Goal: Navigation & Orientation: Find specific page/section

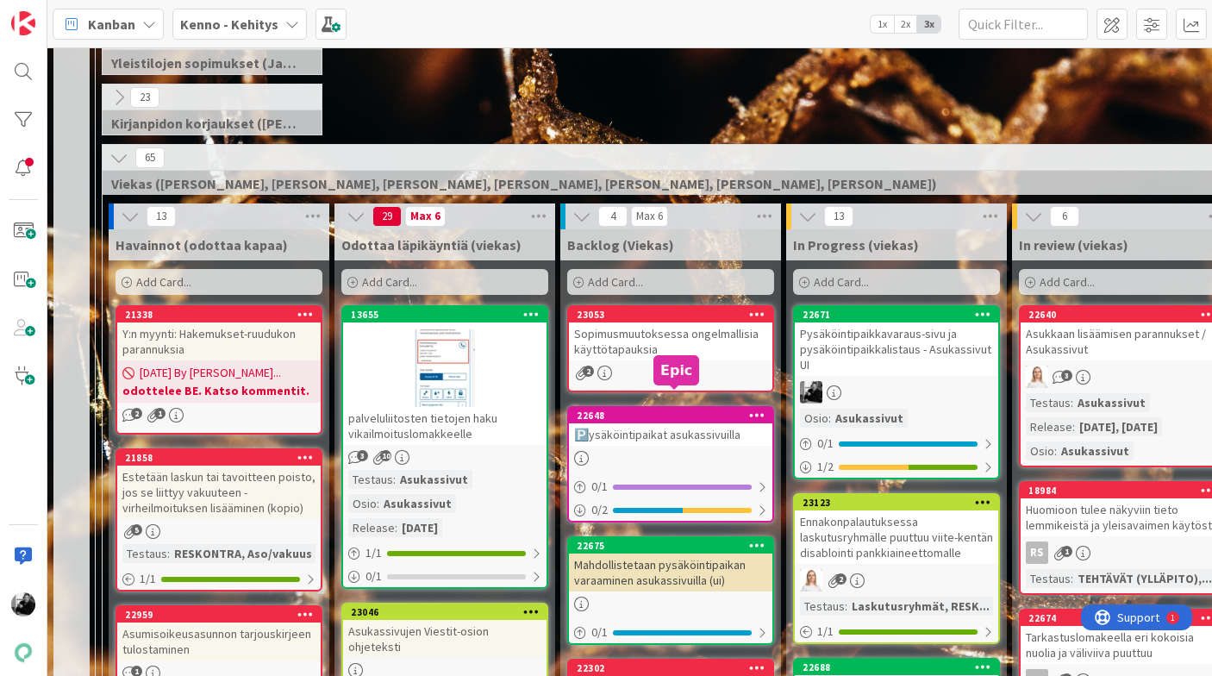
scroll to position [352, 0]
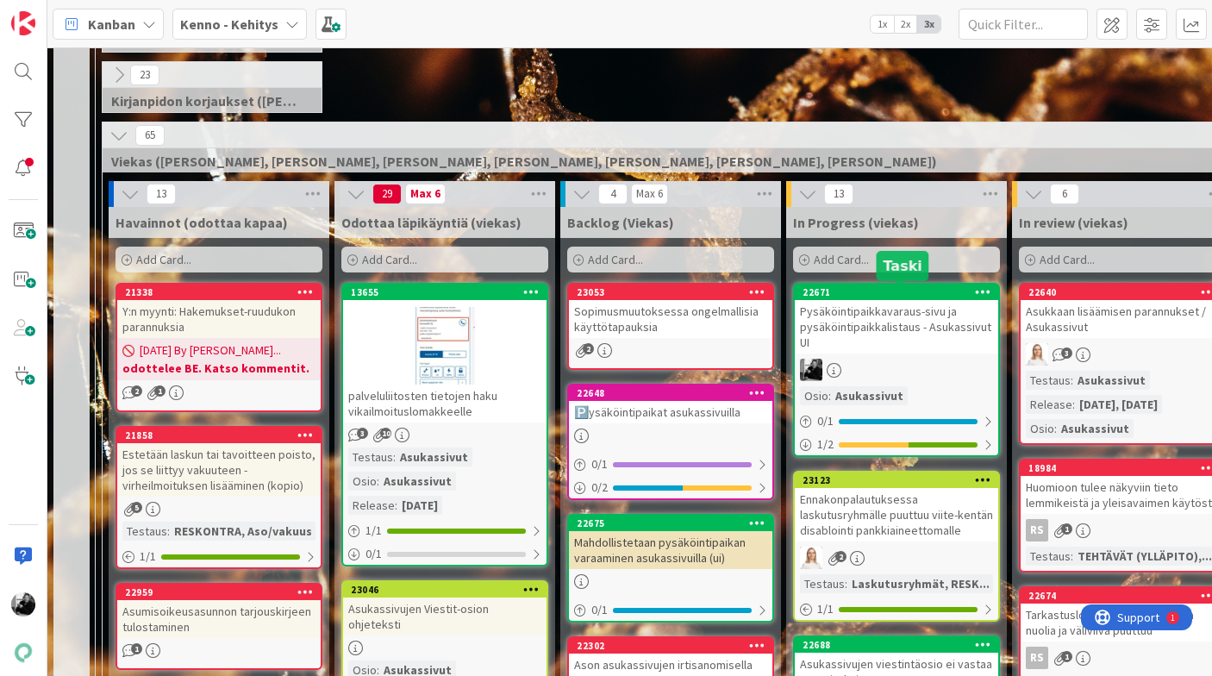
click at [894, 326] on div "Pysäköintipaikkavaraus-sivu ja pysäköintipaikkalistaus - Asukassivut UI" at bounding box center [896, 326] width 203 height 53
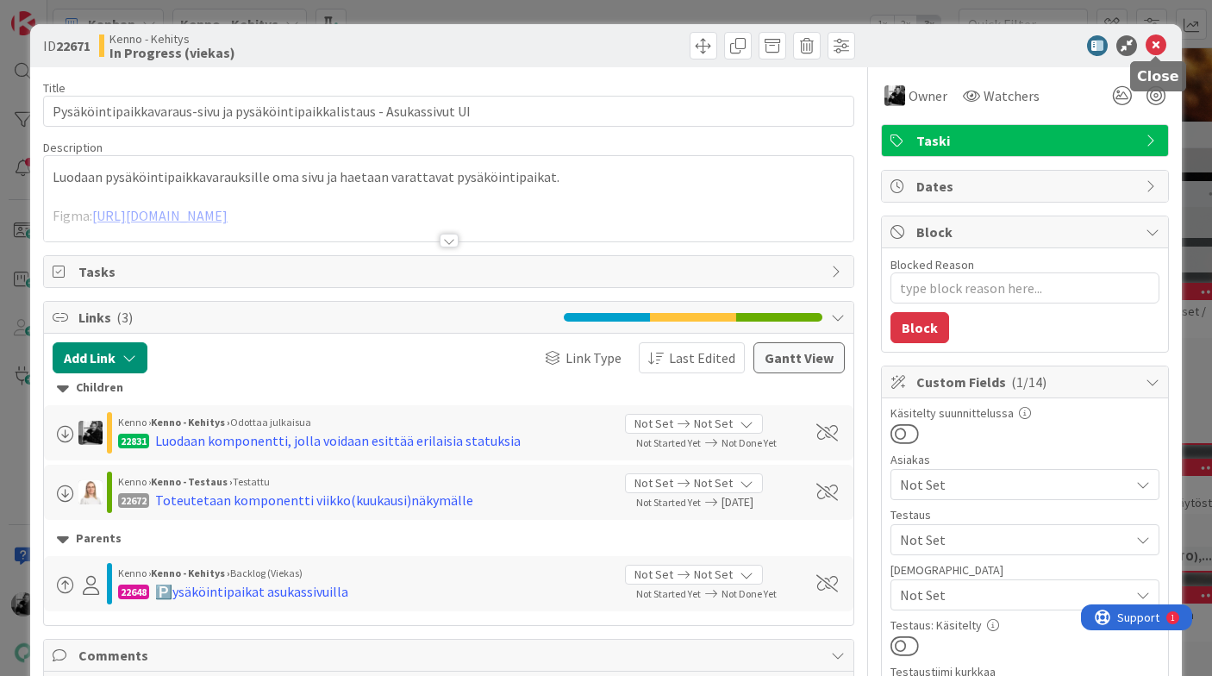
click at [1160, 47] on icon at bounding box center [1156, 45] width 21 height 21
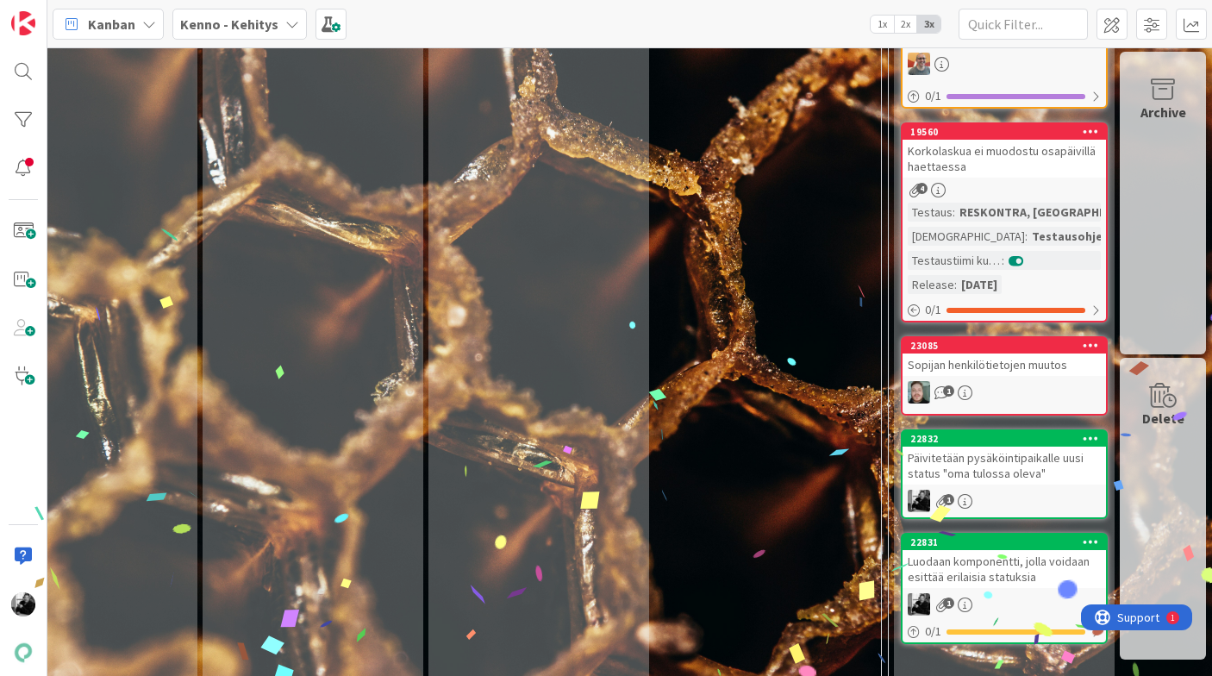
scroll to position [4229, 584]
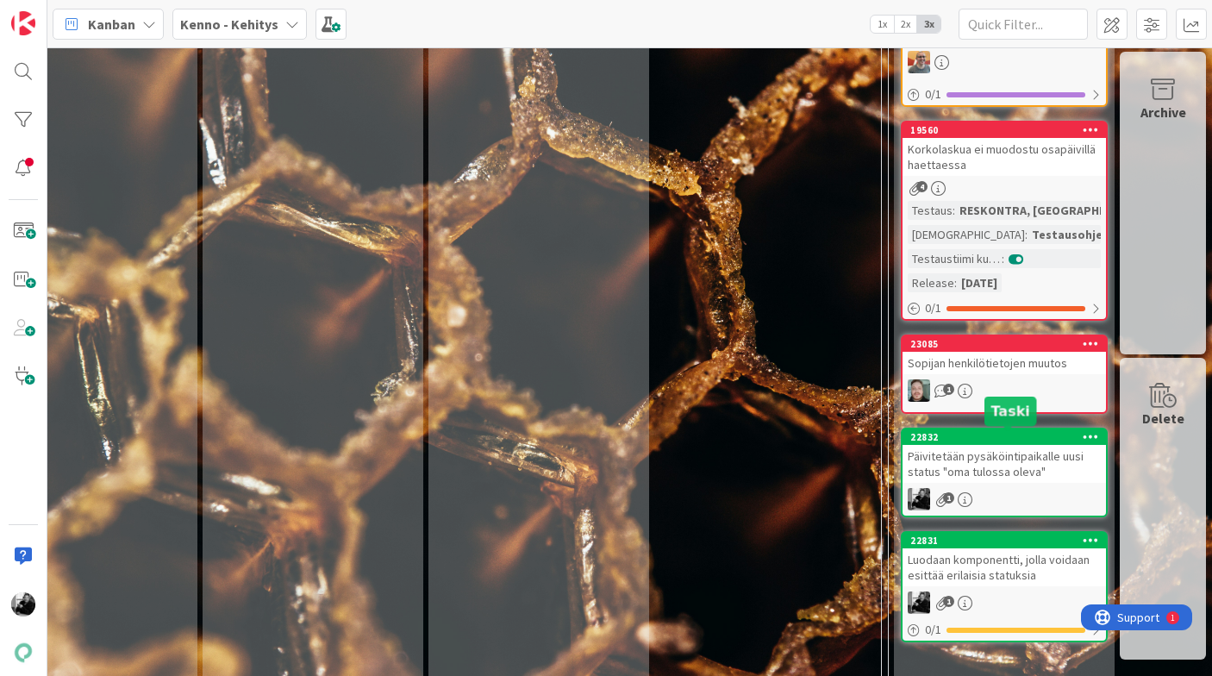
click at [1045, 459] on div "Päivitetään pysäköintipaikalle uusi status "oma tulossa oleva"" at bounding box center [1003, 464] width 203 height 38
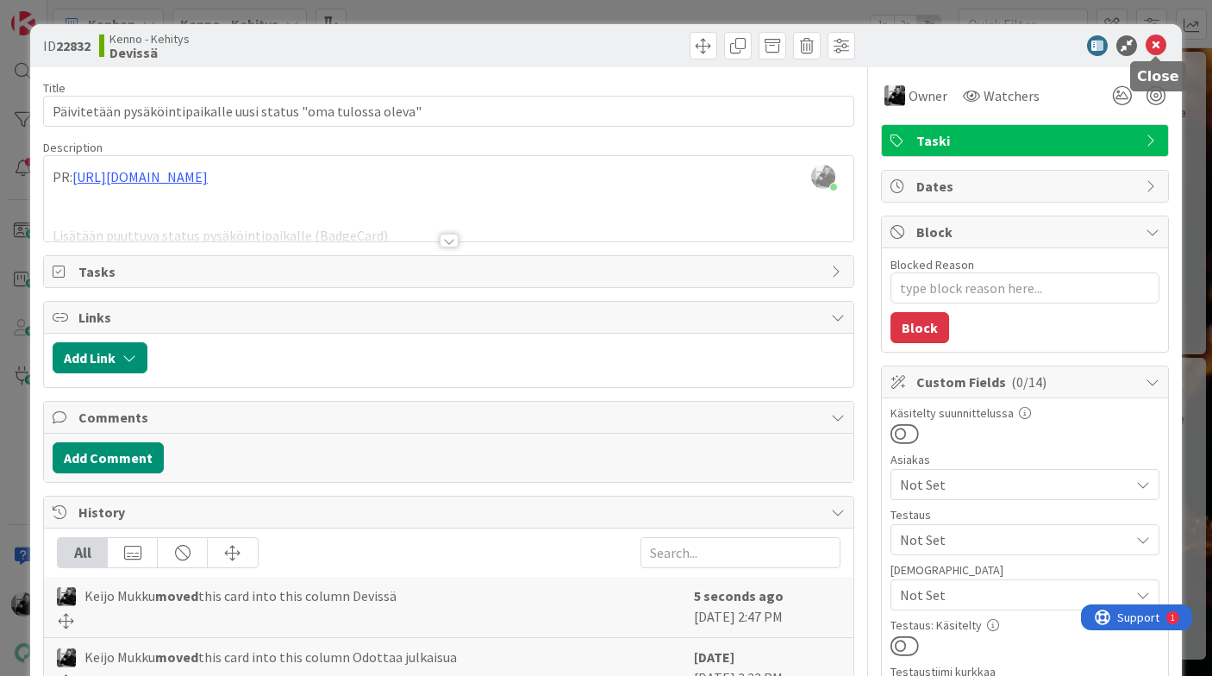
click at [1163, 43] on icon at bounding box center [1156, 45] width 21 height 21
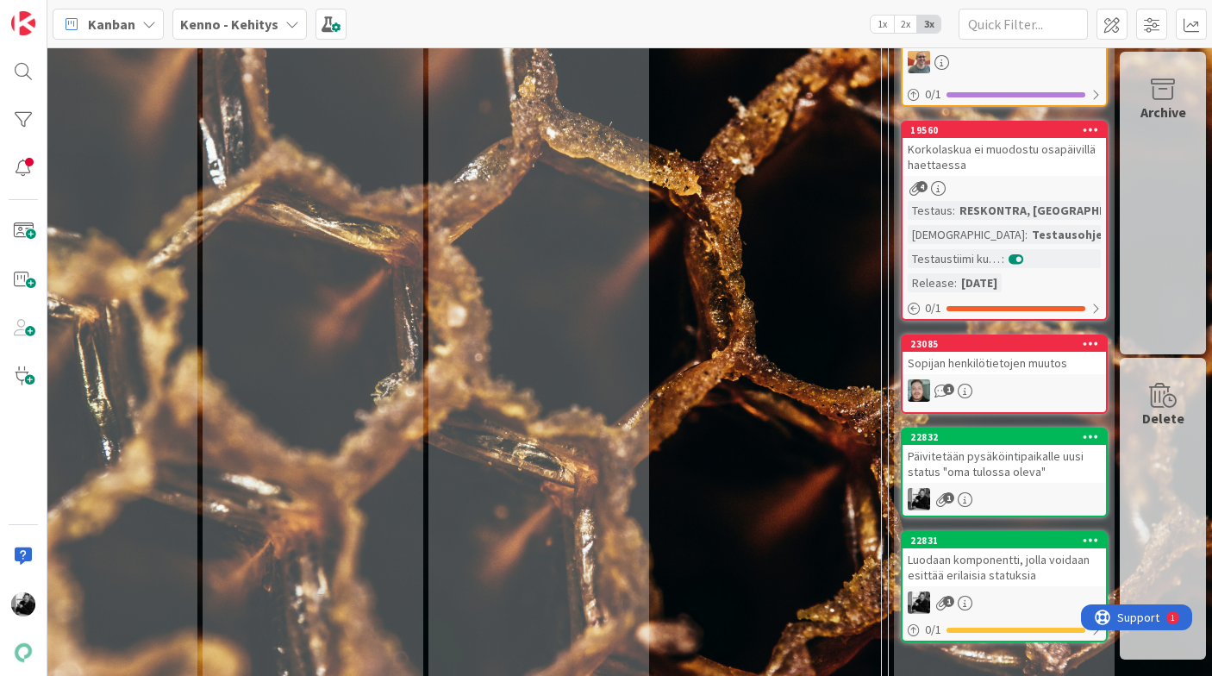
click at [1016, 559] on div "Luodaan komponentti, jolla voidaan esittää erilaisia statuksia" at bounding box center [1003, 567] width 203 height 38
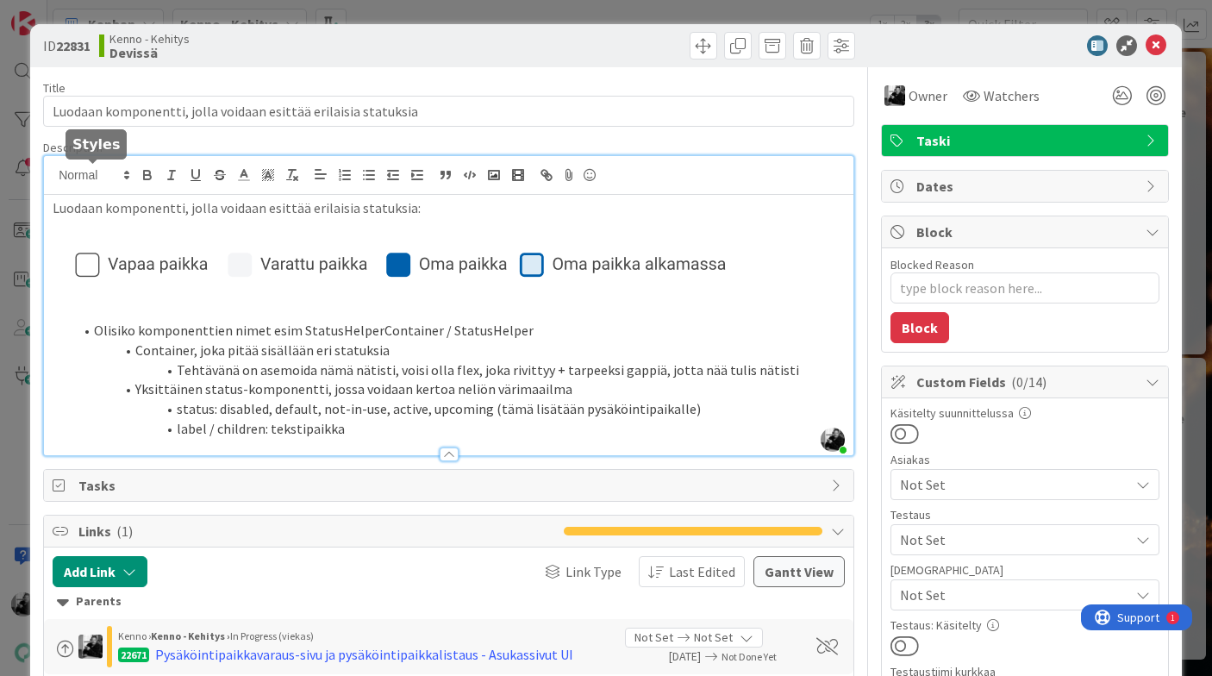
click at [53, 176] on div "[PERSON_NAME] just joined Luodaan komponentti, jolla voidaan esittää erilaisia …" at bounding box center [448, 305] width 809 height 299
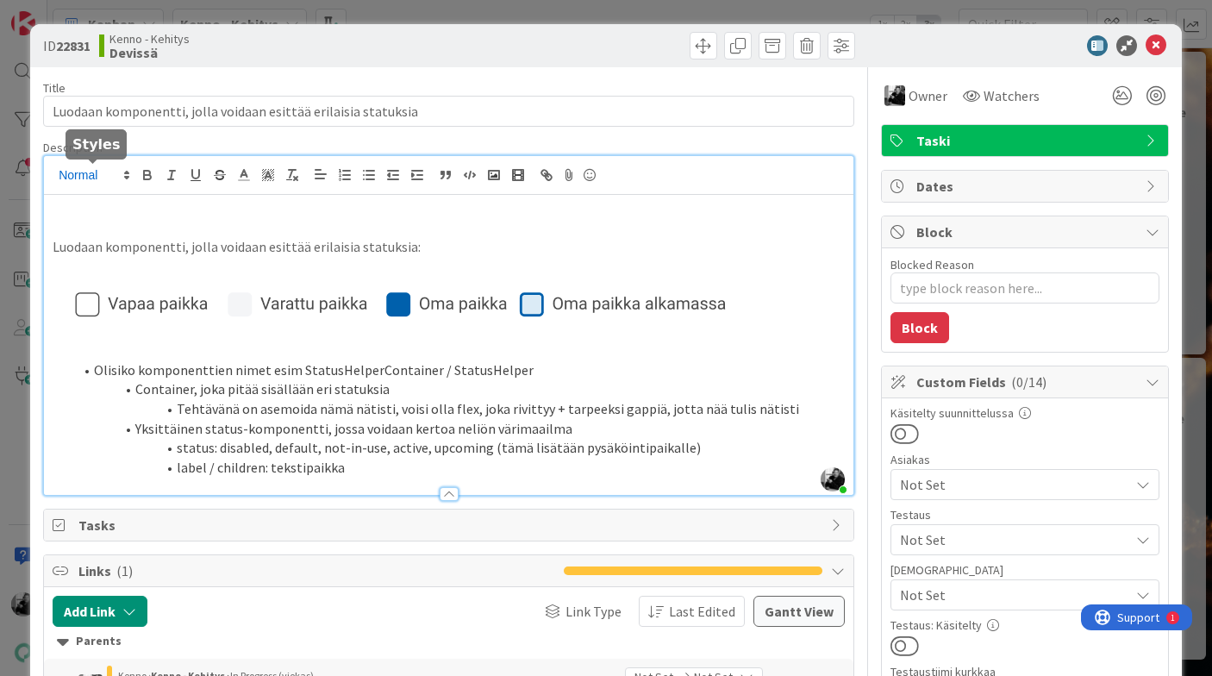
type textarea "x"
click at [1152, 43] on icon at bounding box center [1156, 45] width 21 height 21
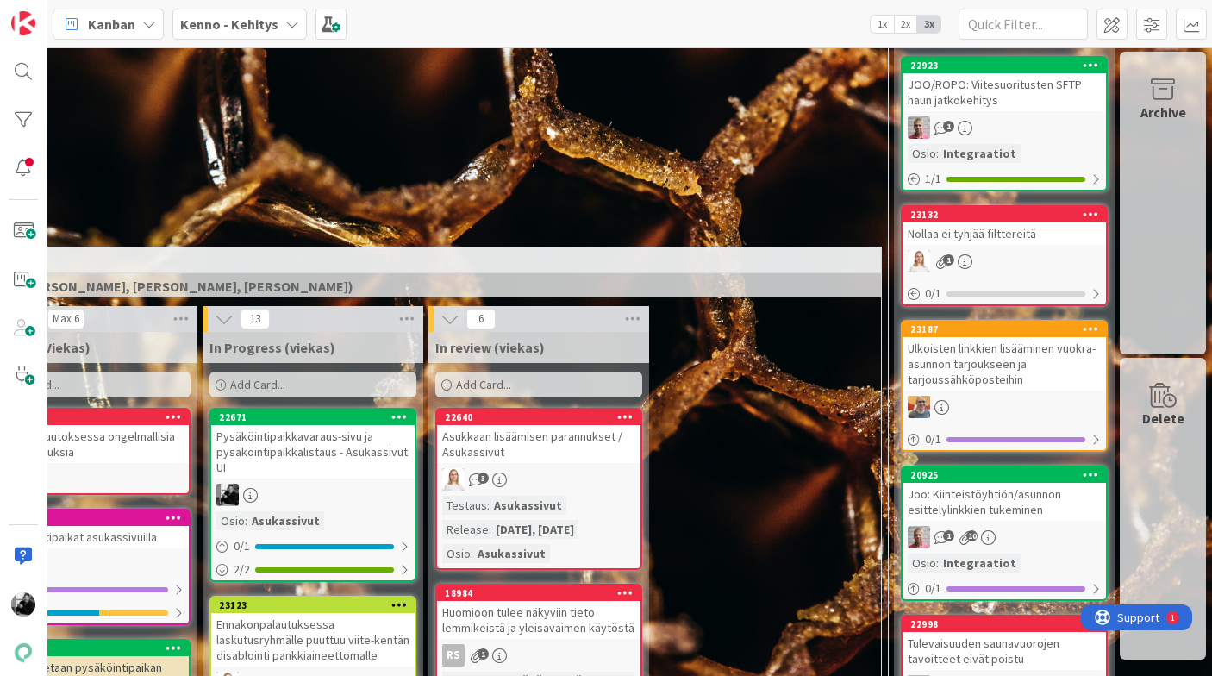
scroll to position [462, 584]
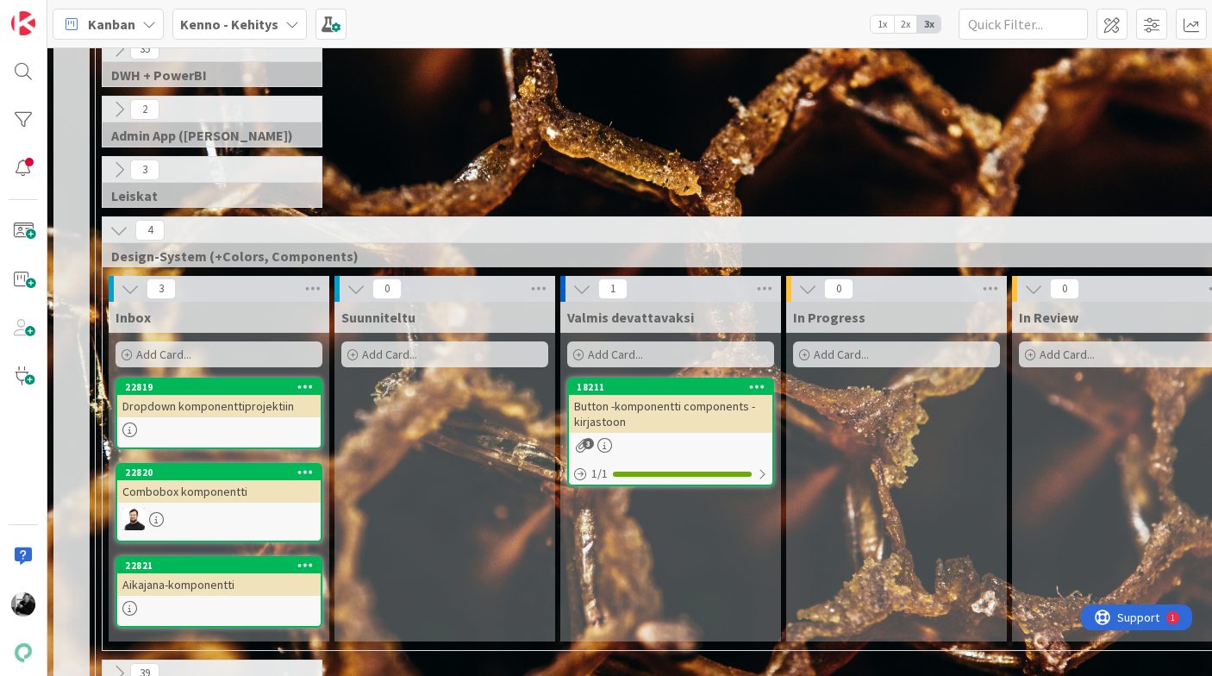
scroll to position [5255, 0]
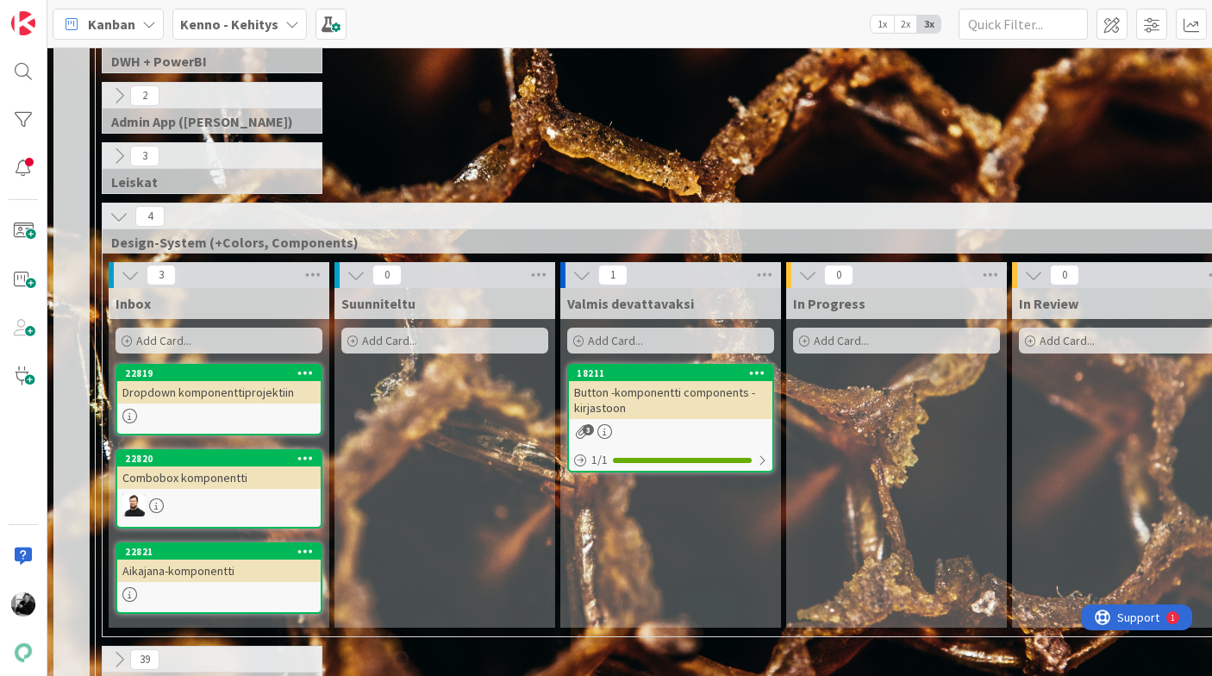
click at [118, 207] on icon at bounding box center [118, 216] width 19 height 19
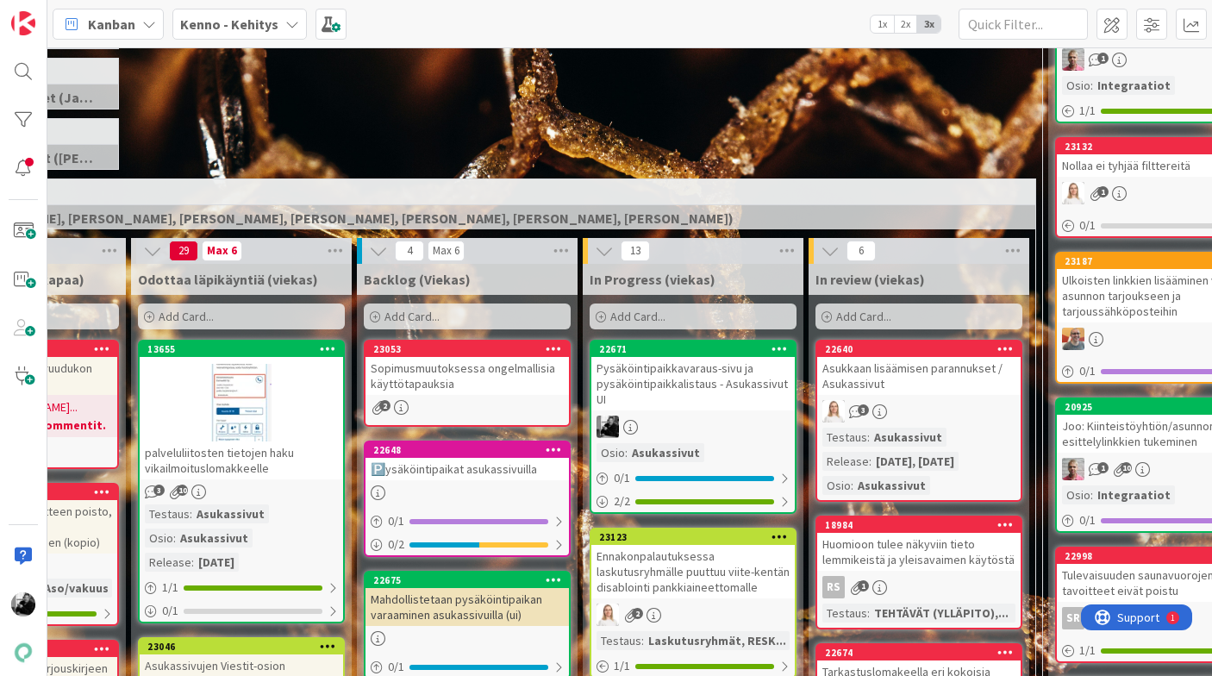
scroll to position [295, 276]
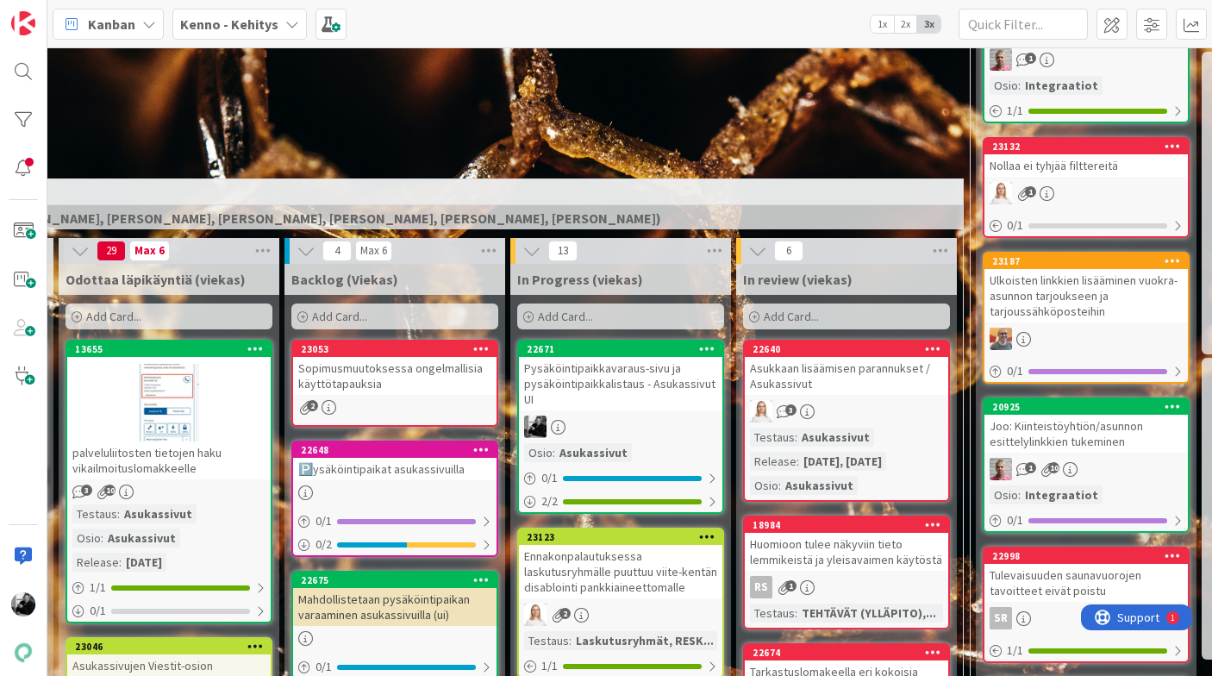
click at [665, 389] on div "Pysäköintipaikkavaraus-sivu ja pysäköintipaikkalistaus - Asukassivut UI" at bounding box center [620, 383] width 203 height 53
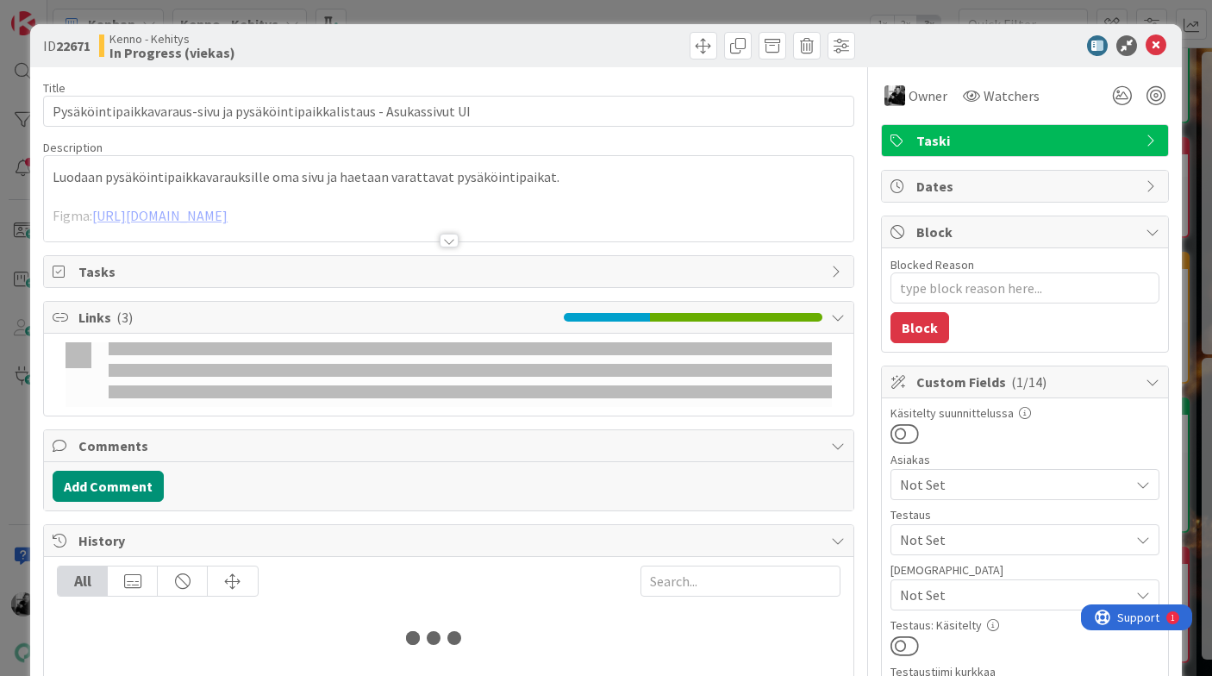
type textarea "x"
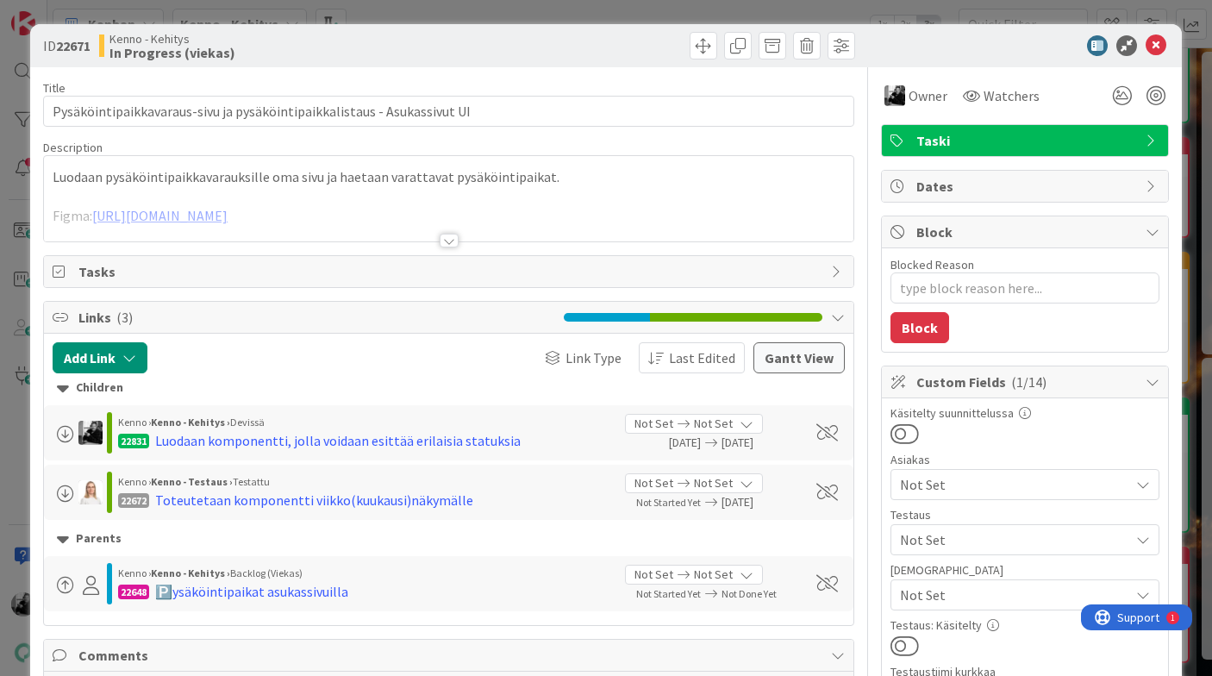
click at [448, 244] on div at bounding box center [449, 241] width 19 height 14
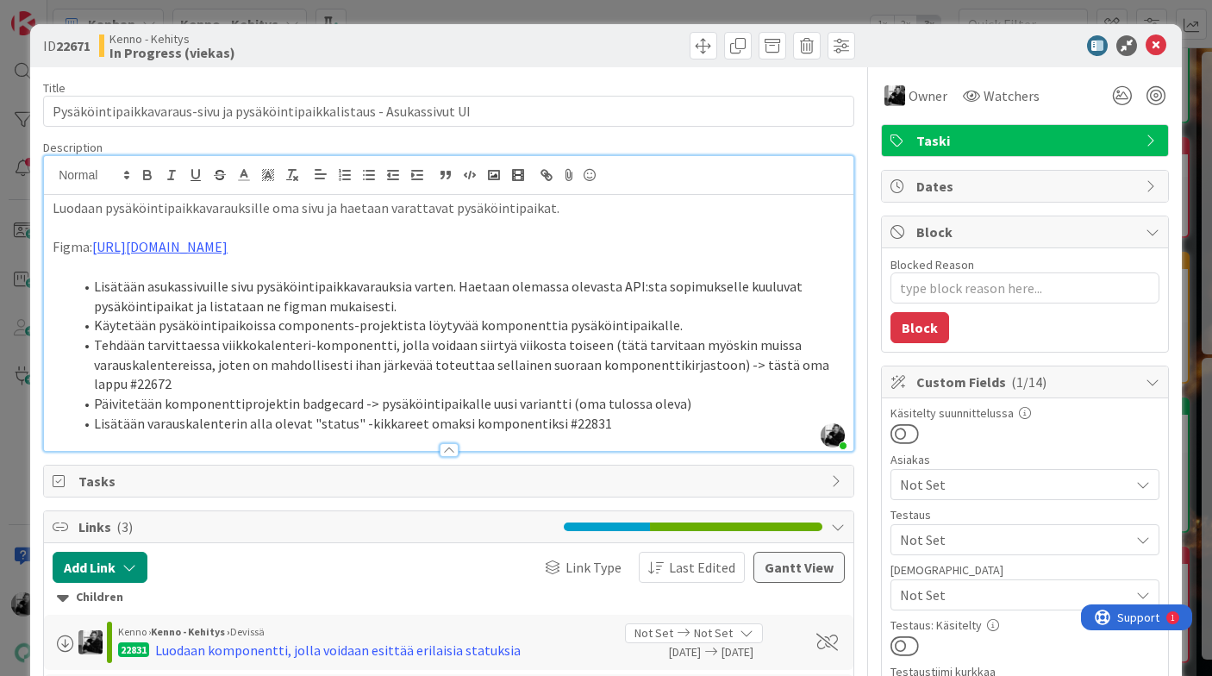
click at [432, 303] on li "Lisätään asukassivuille sivu pysäköintipaikkavarauksia varten. Haetaan olemassa…" at bounding box center [458, 296] width 771 height 39
click at [672, 330] on li "Käytetään pysäköintipaikoissa components-projektista löytyvää komponenttia pysä…" at bounding box center [458, 325] width 771 height 20
click at [265, 378] on li "Tehdään tarvittaessa viikkokalenteri-komponentti, jolla voidaan siirtyä viikost…" at bounding box center [458, 364] width 771 height 59
click at [709, 403] on li "Päivitetään komponenttiprojektin badgecard -> pysäköintipaikalle uusi variantti…" at bounding box center [458, 404] width 771 height 20
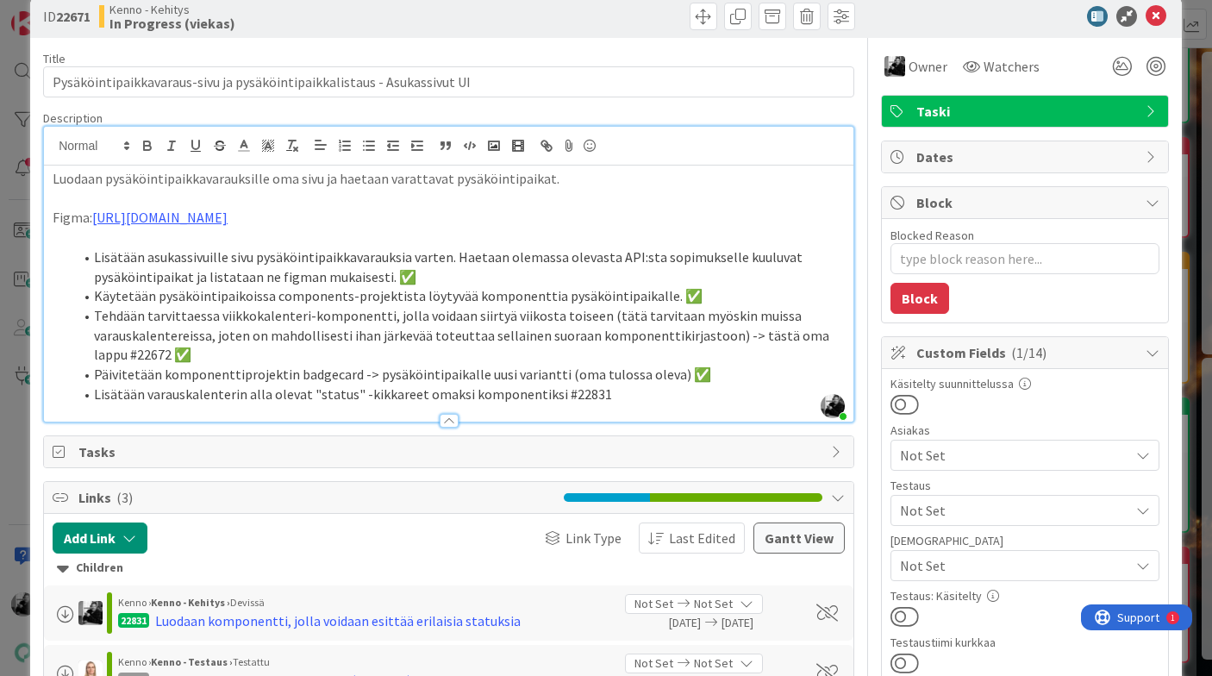
click at [627, 394] on li "Lisätään varauskalenterin alla olevat "status" -kikkareet omaksi komponentiksi …" at bounding box center [458, 394] width 771 height 20
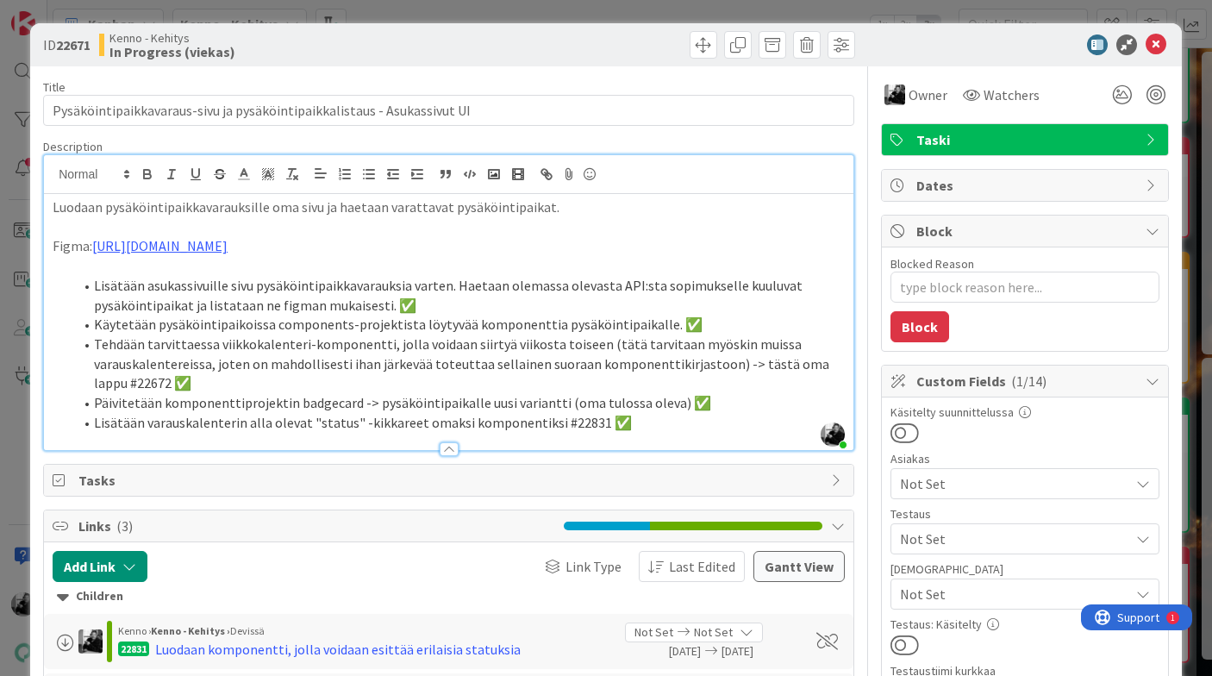
scroll to position [0, 0]
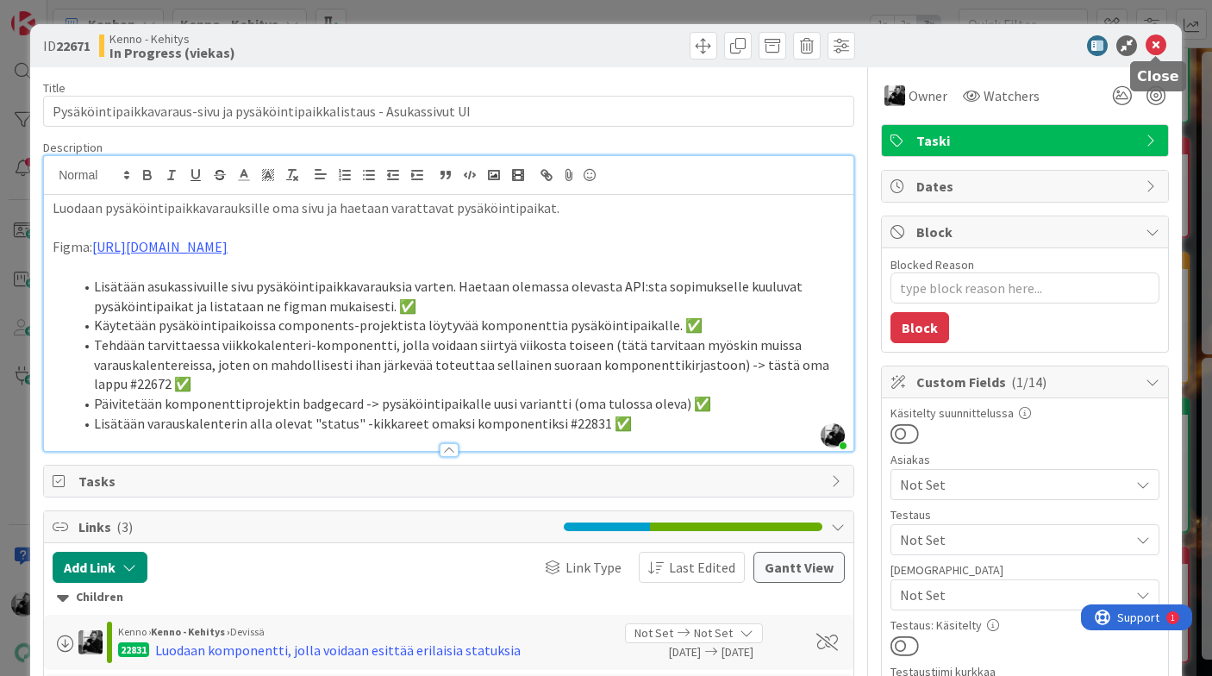
click at [1157, 47] on icon at bounding box center [1156, 45] width 21 height 21
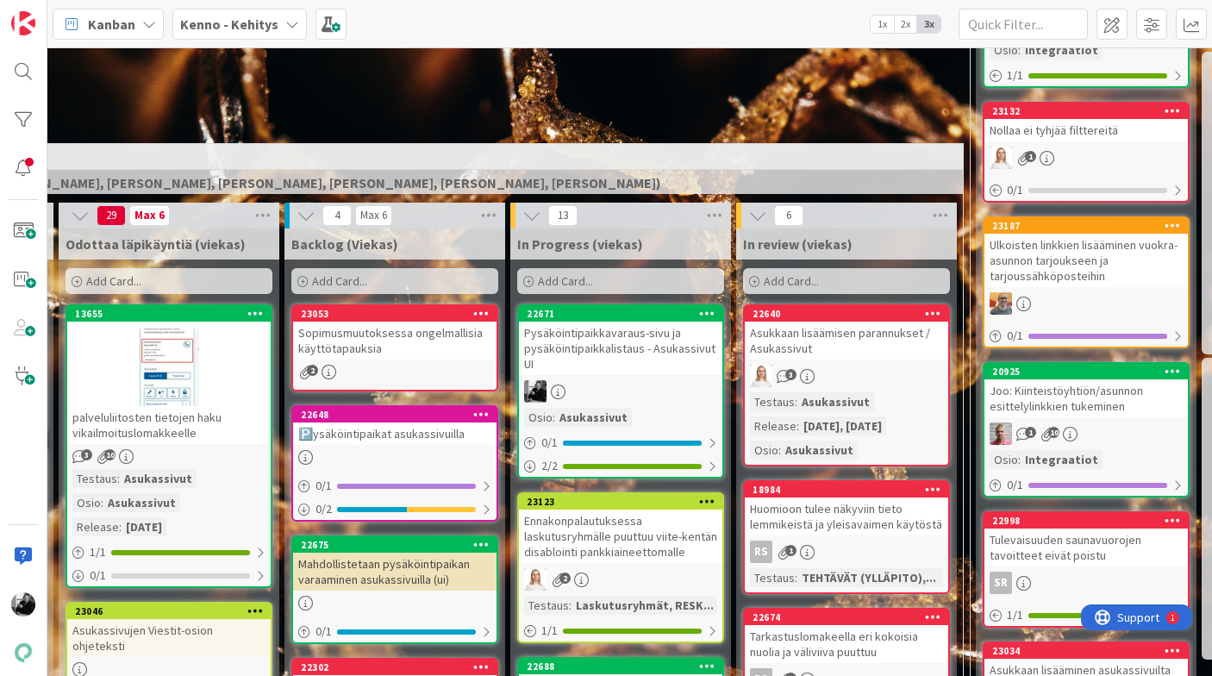
drag, startPoint x: 631, startPoint y: 320, endPoint x: 514, endPoint y: 5, distance: 335.7
click at [578, 352] on div "Pysäköintipaikkavaraus-sivu ja pysäköintipaikkalistaus - Asukassivut UI" at bounding box center [620, 348] width 203 height 53
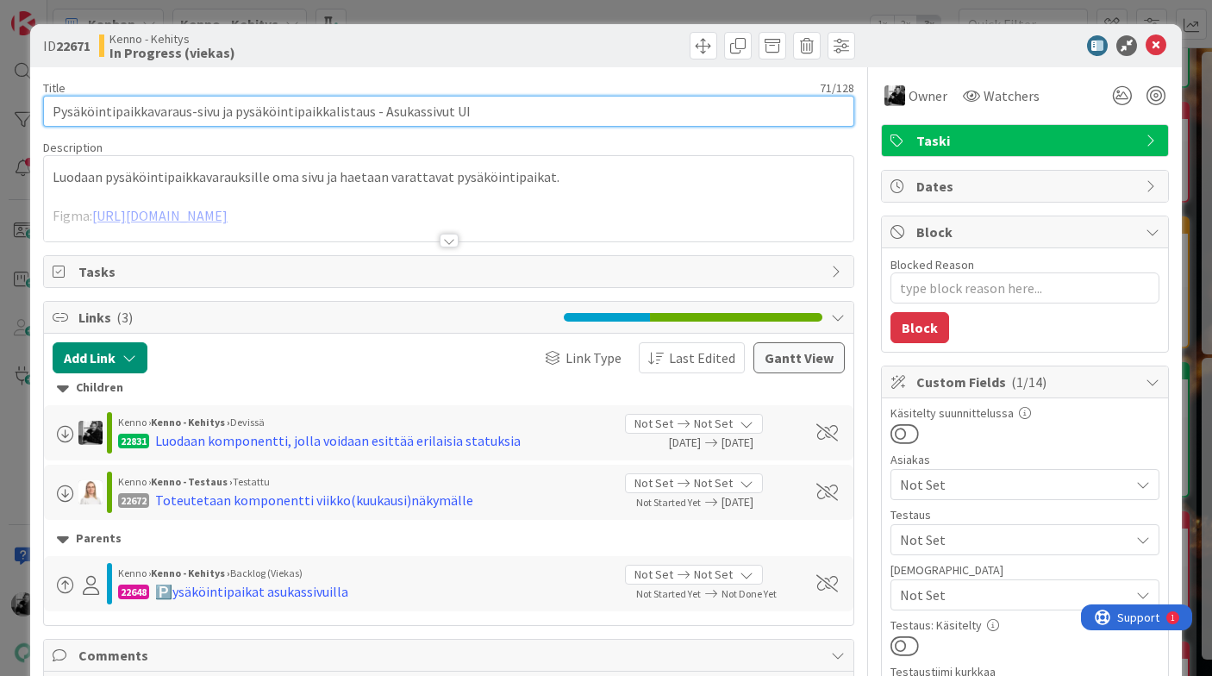
click at [506, 112] on input "Pysäköintipaikkavaraus-sivu ja pysäköintipaikkalistaus - Asukassivut UI" at bounding box center [448, 111] width 811 height 31
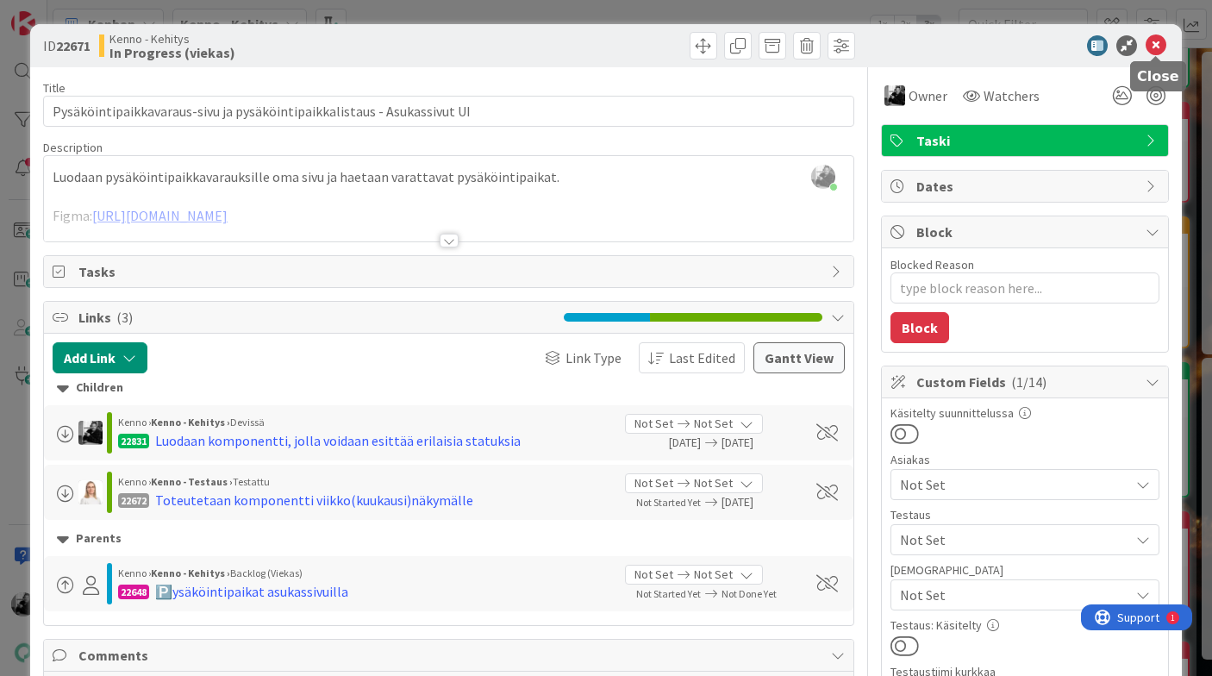
click at [1157, 48] on icon at bounding box center [1156, 45] width 21 height 21
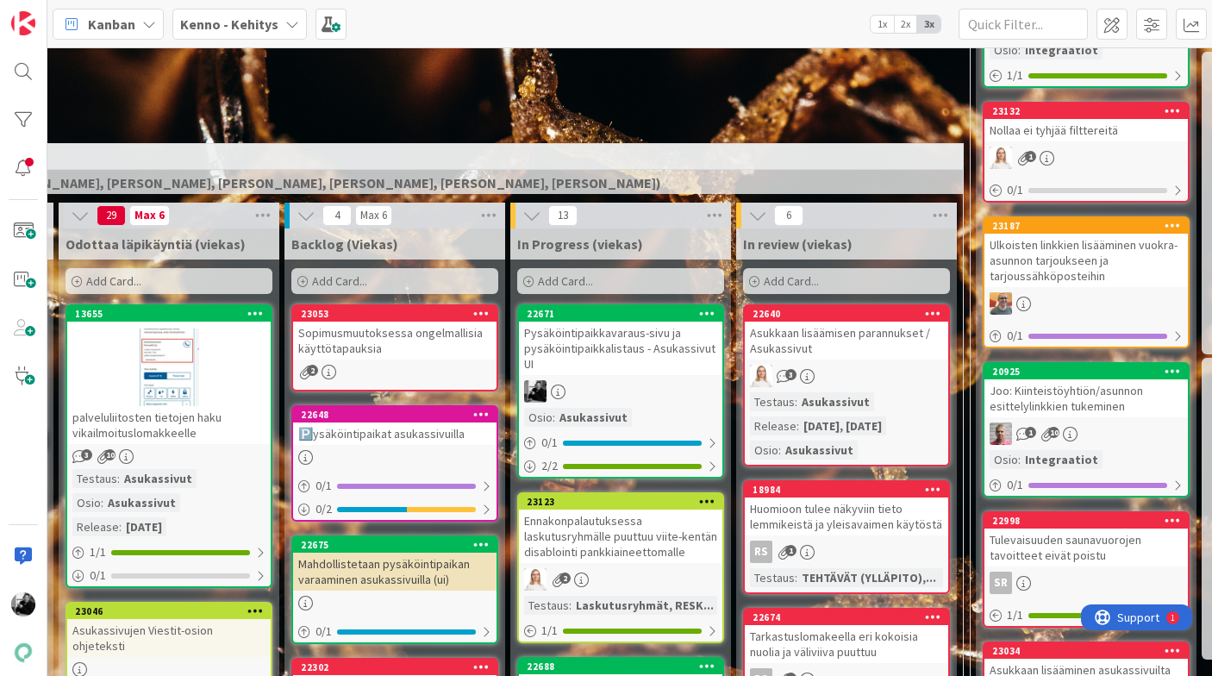
click at [633, 349] on div "Pysäköintipaikkavaraus-sivu ja pysäköintipaikkalistaus - Asukassivut UI" at bounding box center [620, 348] width 203 height 53
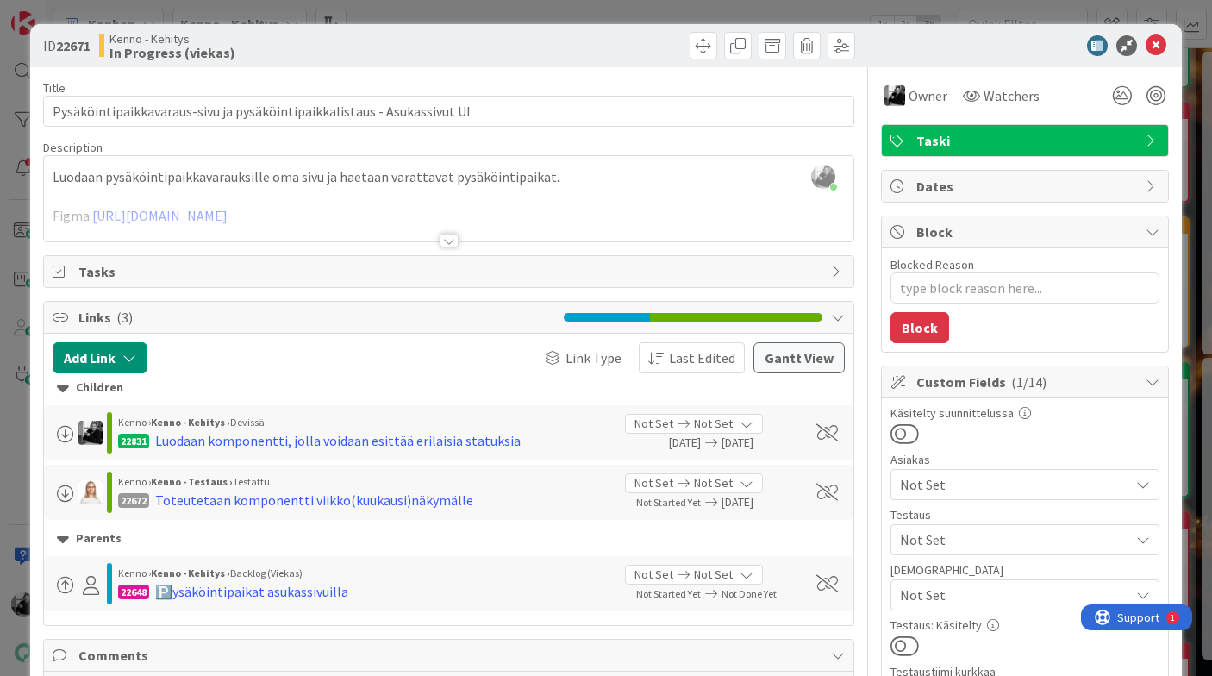
click at [51, 177] on div "[PERSON_NAME] just joined Luodaan pysäköintipaikkavarauksille oma sivu ja haeta…" at bounding box center [448, 198] width 809 height 85
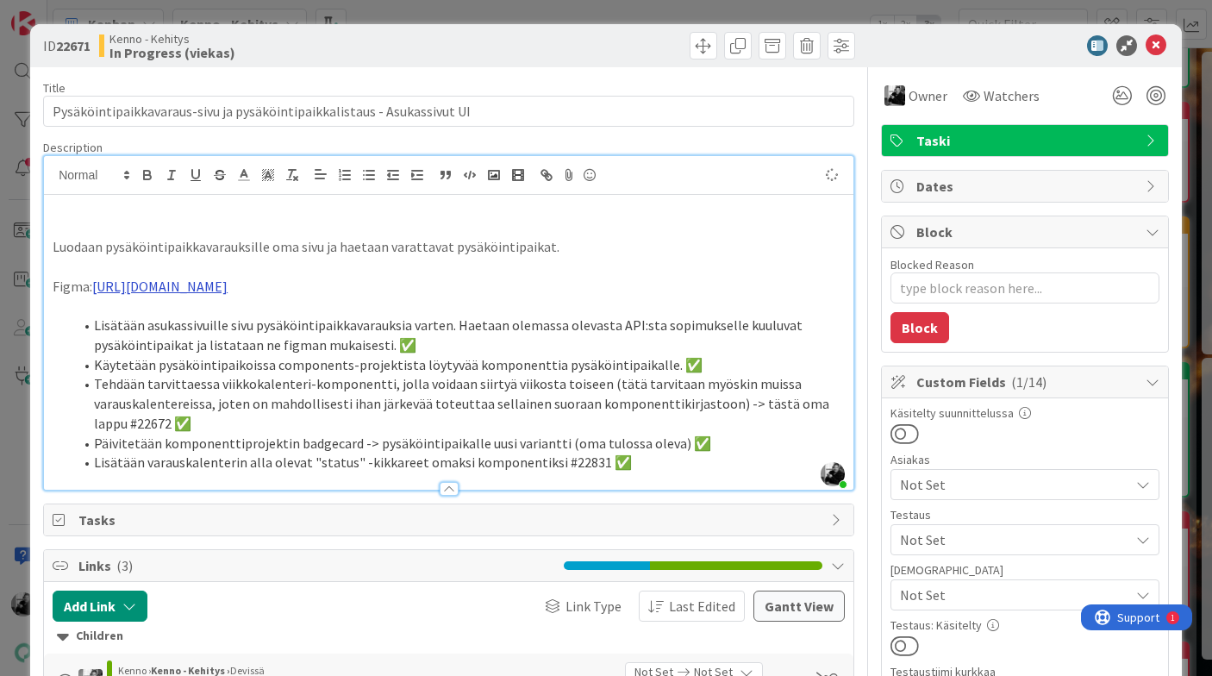
type textarea "x"
click at [1158, 51] on icon at bounding box center [1156, 45] width 21 height 21
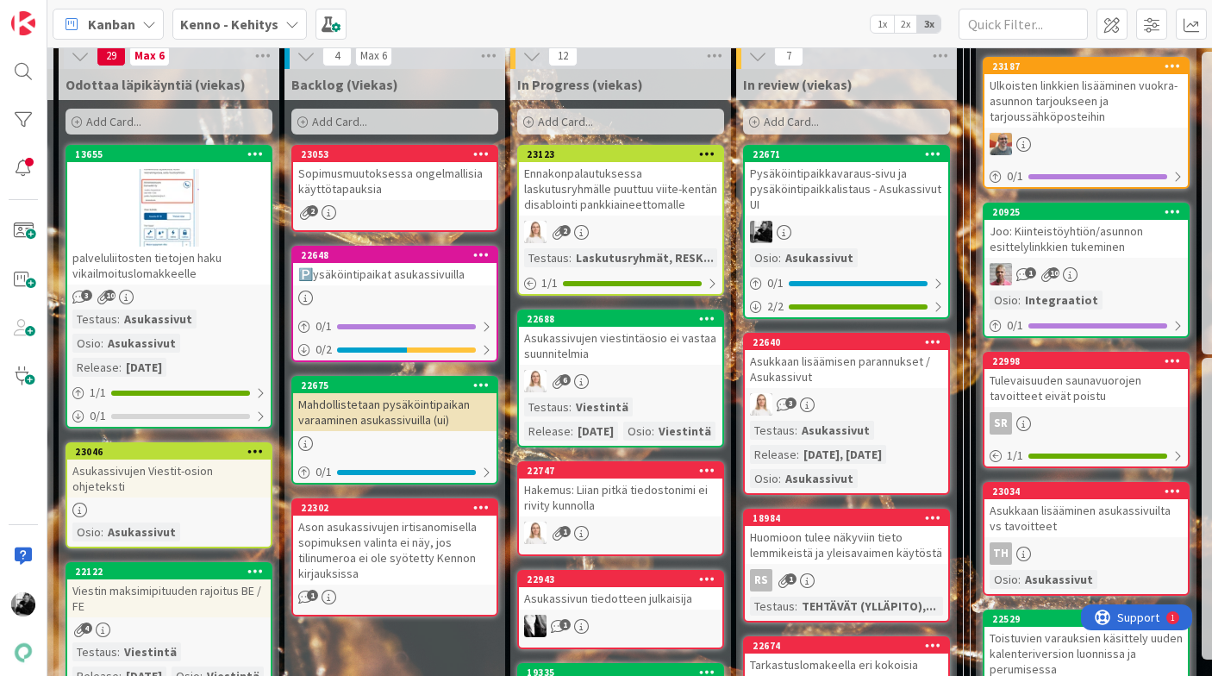
scroll to position [496, 276]
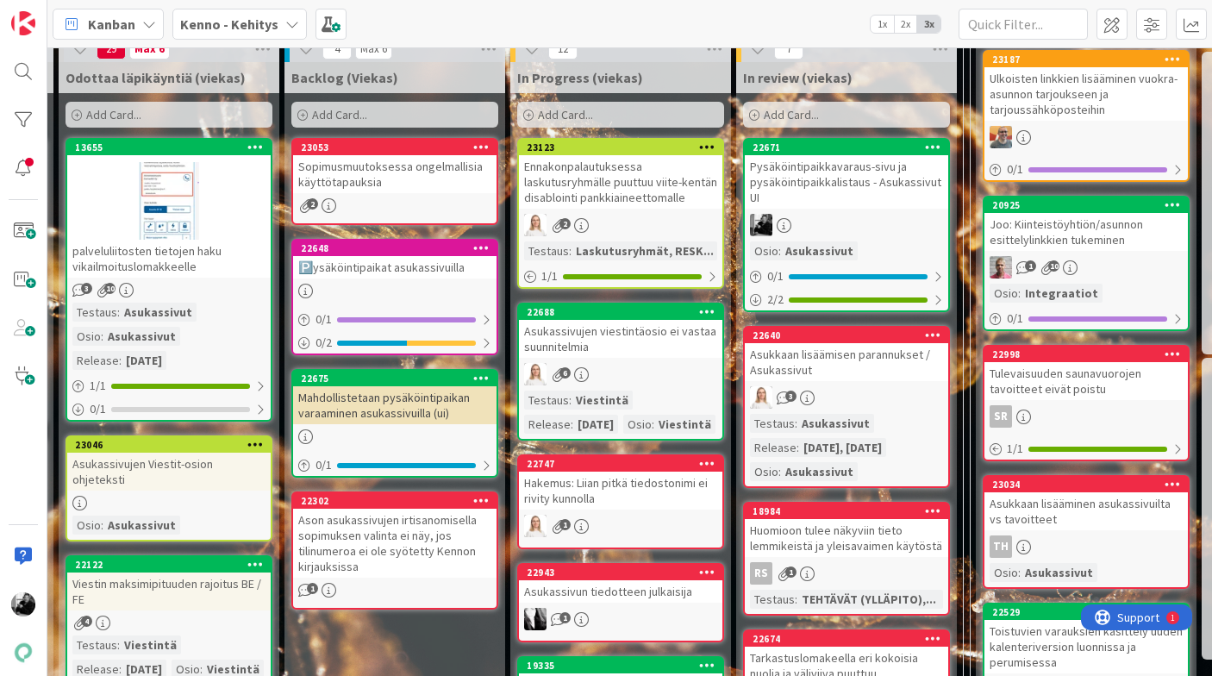
click at [417, 413] on div "Mahdollistetaan pysäköintipaikan varaaminen asukassivuilla (ui)" at bounding box center [394, 405] width 203 height 38
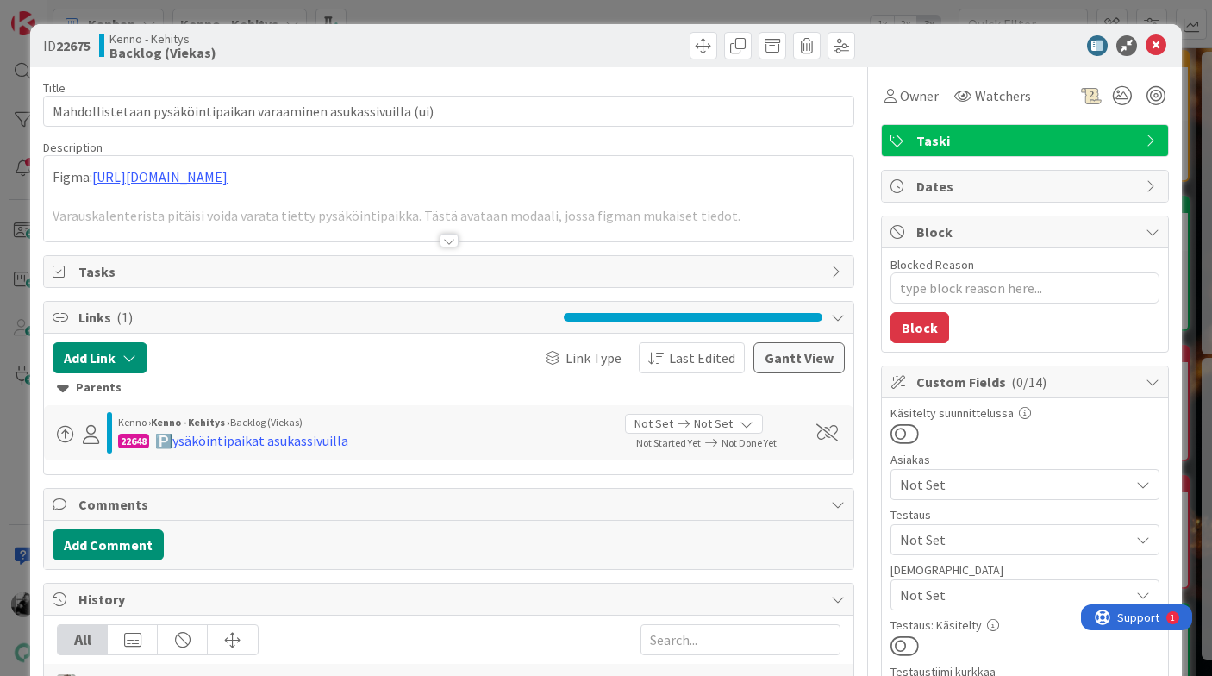
click at [448, 238] on div at bounding box center [449, 241] width 19 height 14
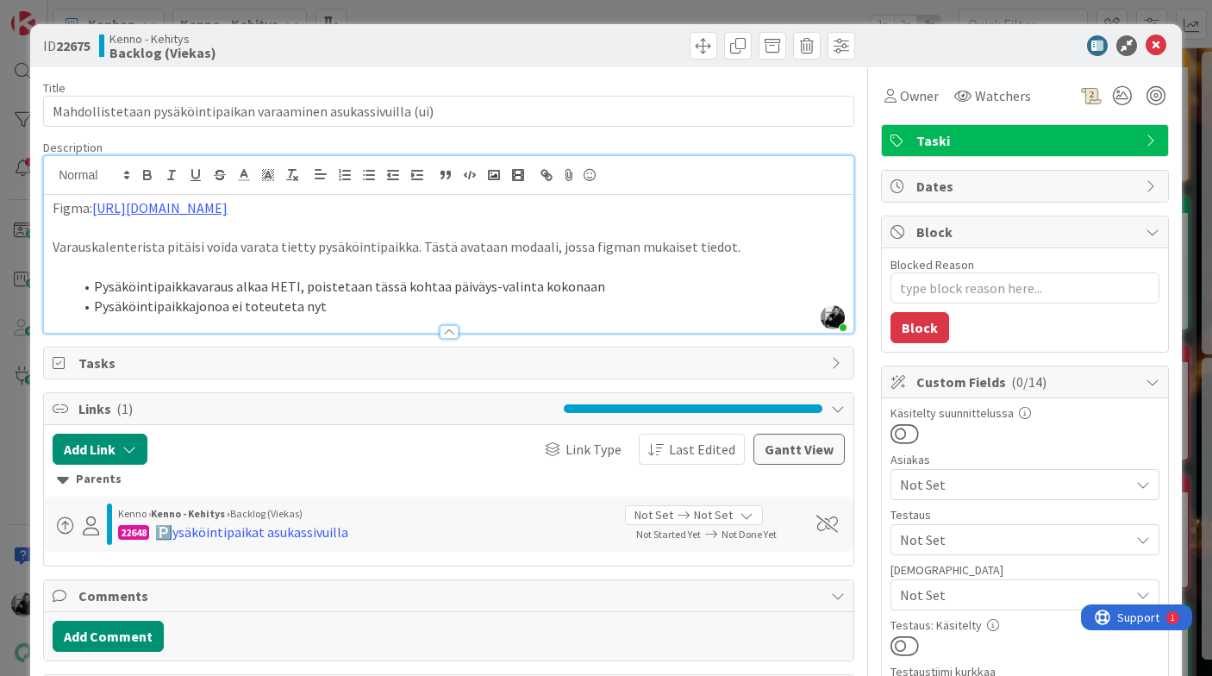
click at [639, 300] on li "Pysäköintipaikkajonoa ei toteuteta nyt" at bounding box center [458, 307] width 771 height 20
click at [1153, 40] on icon at bounding box center [1156, 45] width 21 height 21
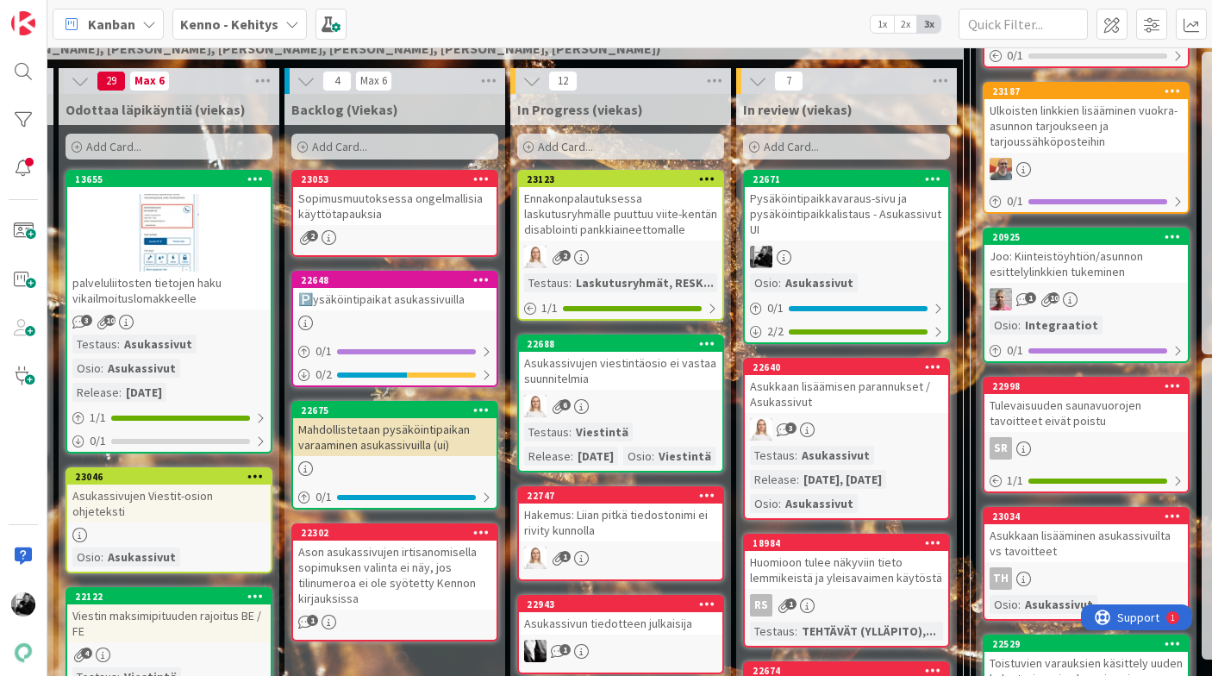
scroll to position [457, 276]
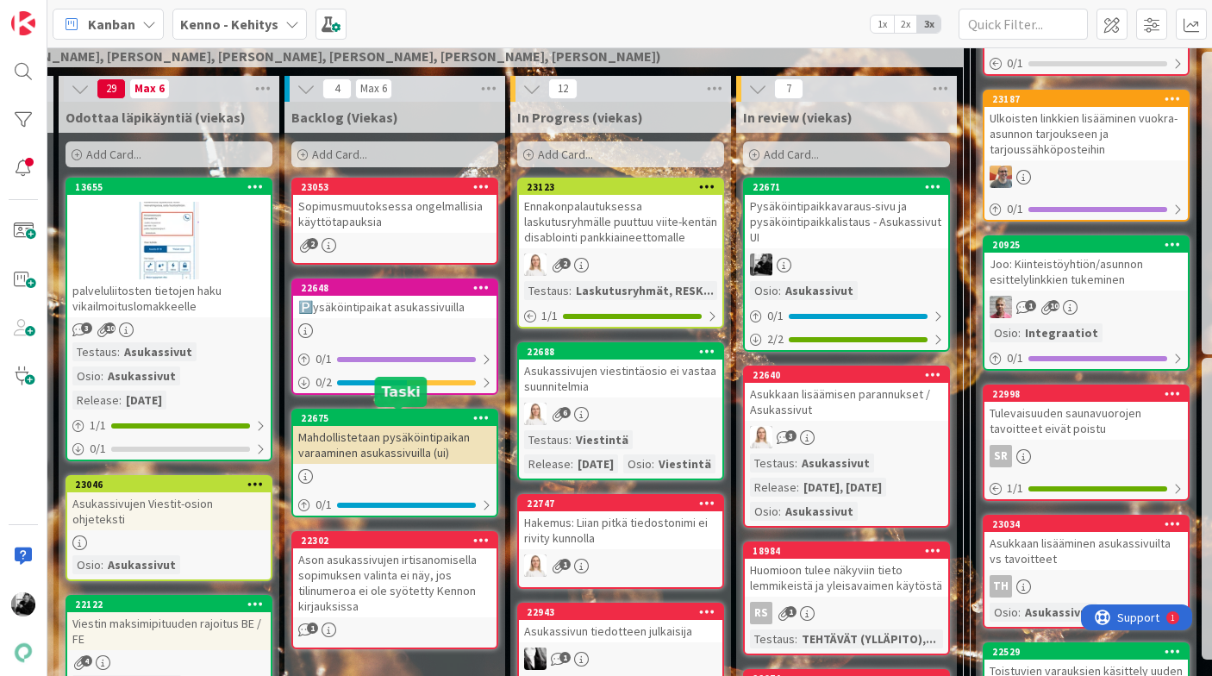
click at [347, 450] on div "Mahdollistetaan pysäköintipaikan varaaminen asukassivuilla (ui)" at bounding box center [394, 445] width 203 height 38
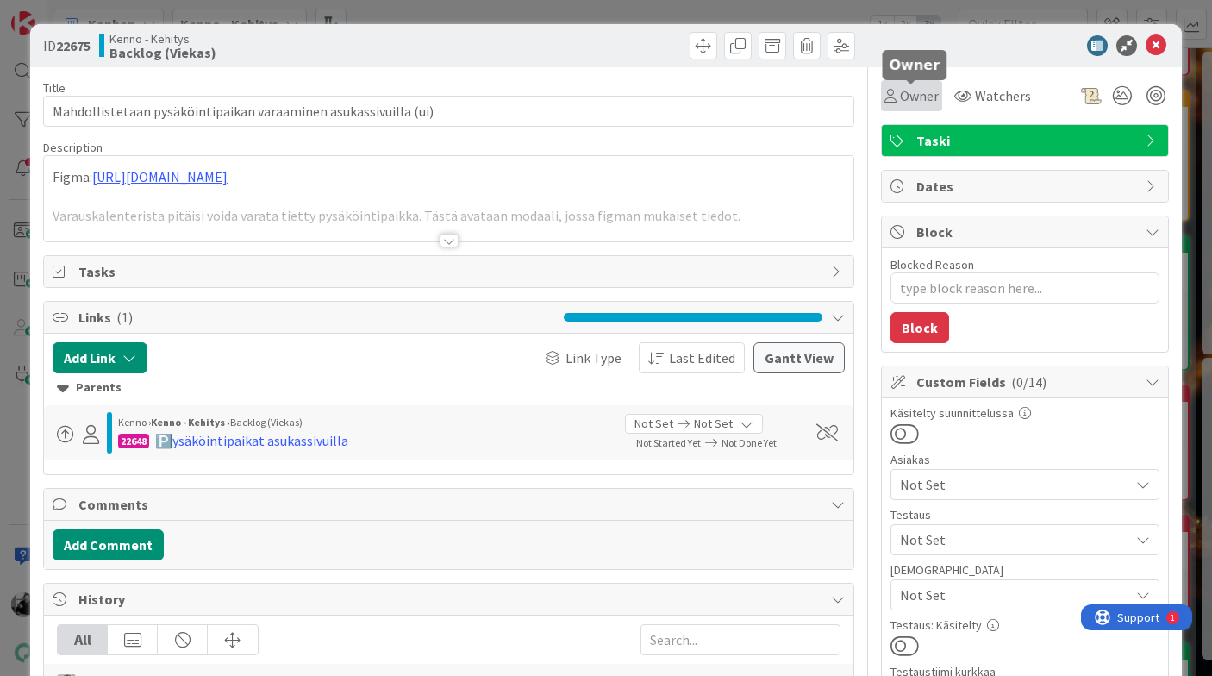
click at [928, 95] on span "Owner" at bounding box center [919, 95] width 39 height 21
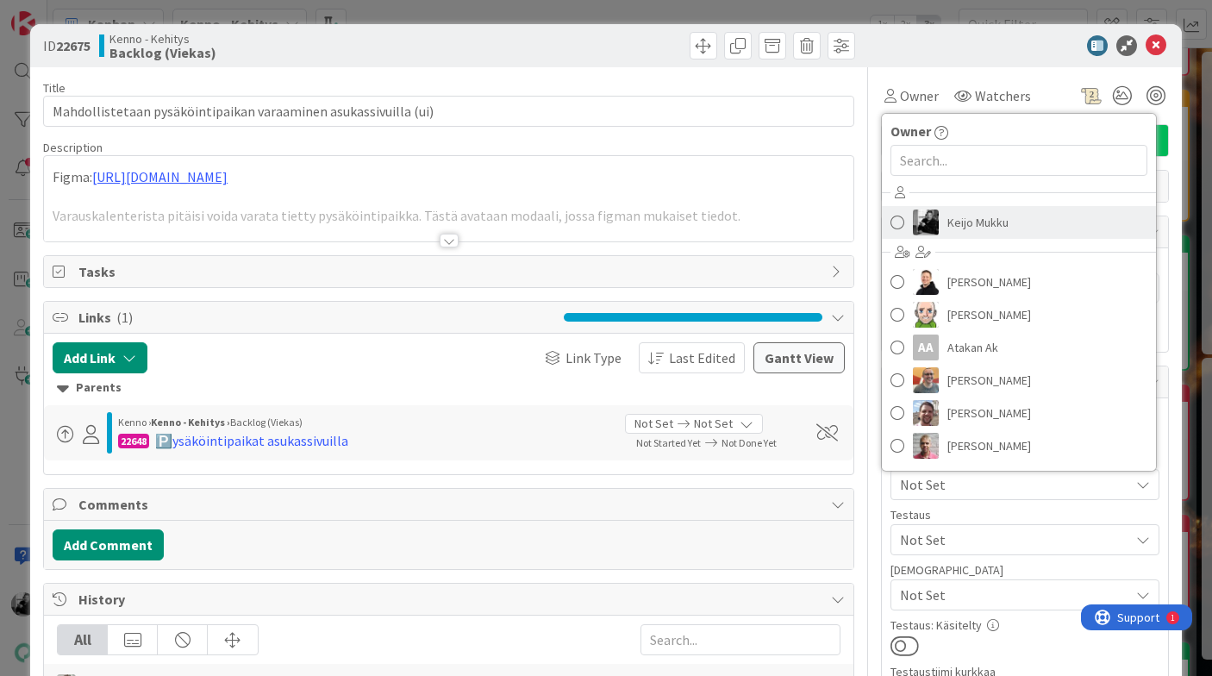
click at [970, 221] on span "Keijo Mukku" at bounding box center [977, 222] width 61 height 26
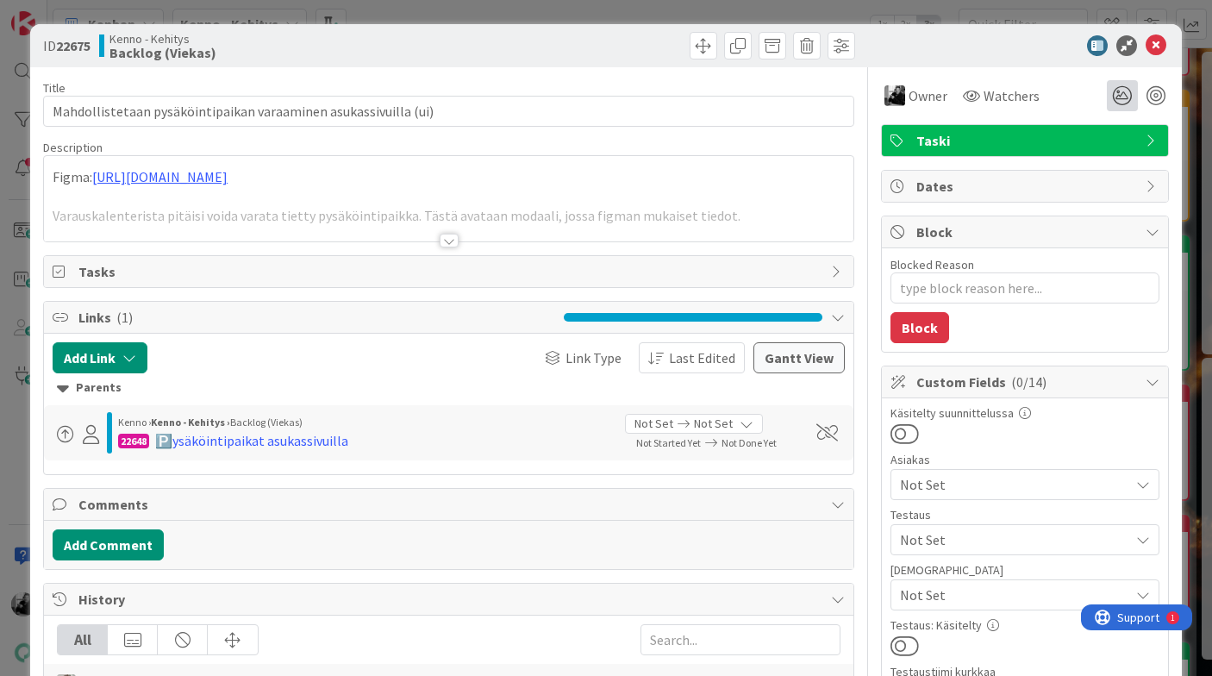
type textarea "x"
click at [1154, 38] on icon at bounding box center [1156, 45] width 21 height 21
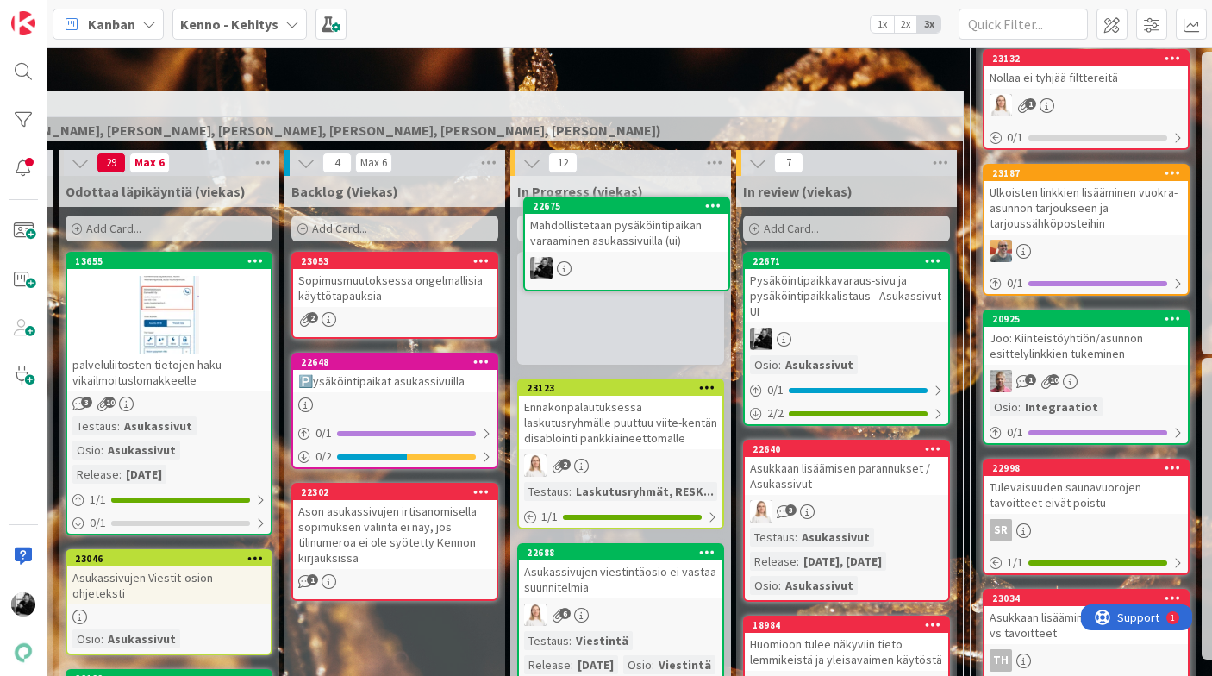
scroll to position [377, 276]
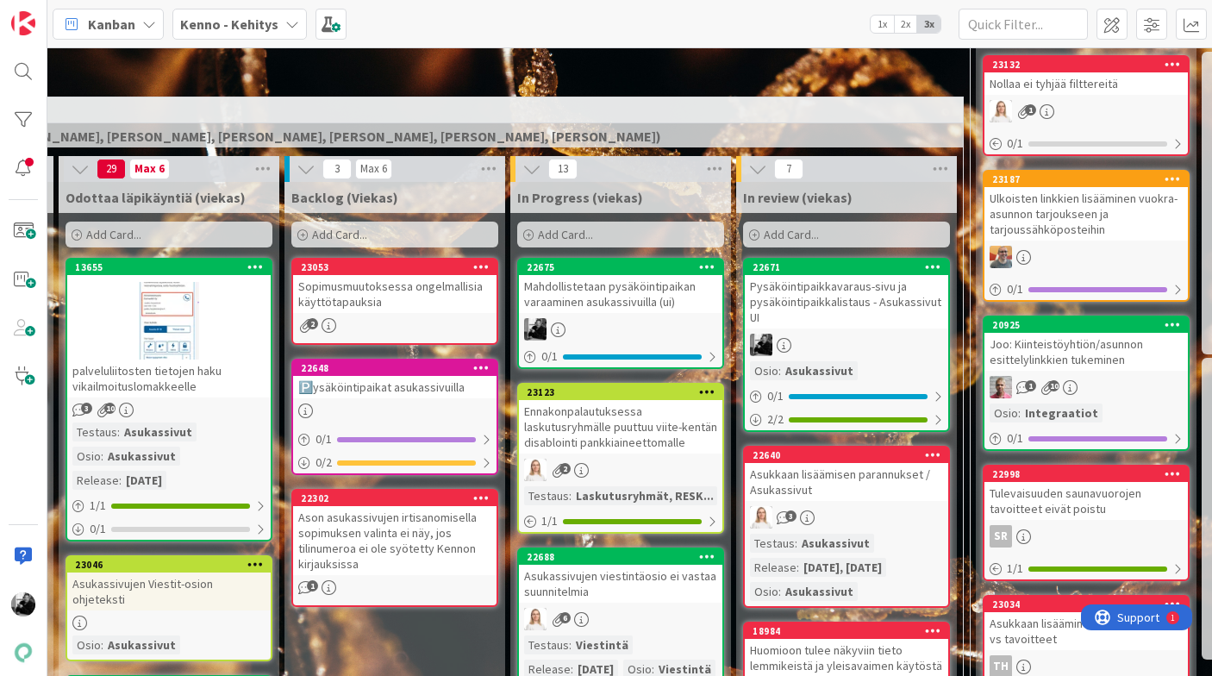
drag, startPoint x: 328, startPoint y: 447, endPoint x: 904, endPoint y: 13, distance: 721.3
